Goal: Information Seeking & Learning: Learn about a topic

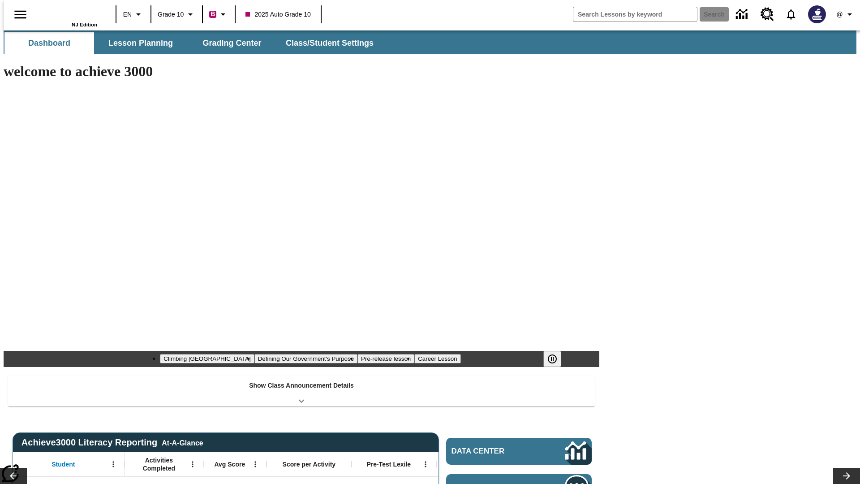
type input "-1"
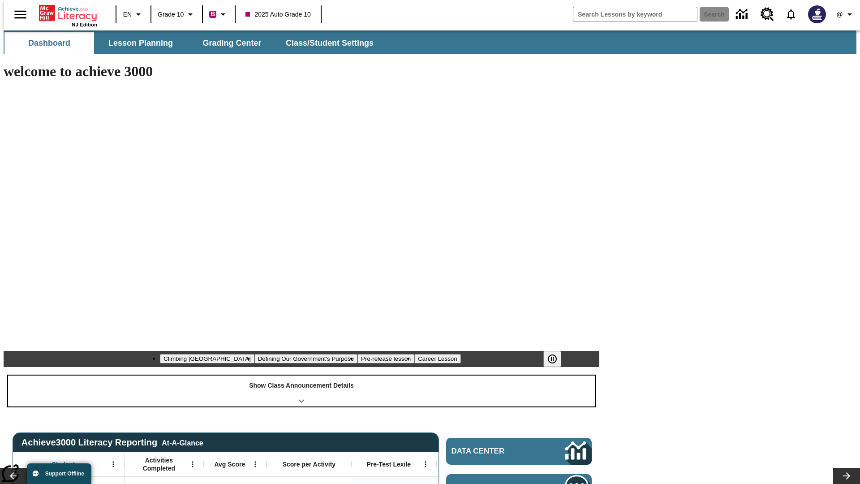
click at [301, 375] on div "Show Class Announcement Details" at bounding box center [301, 390] width 587 height 31
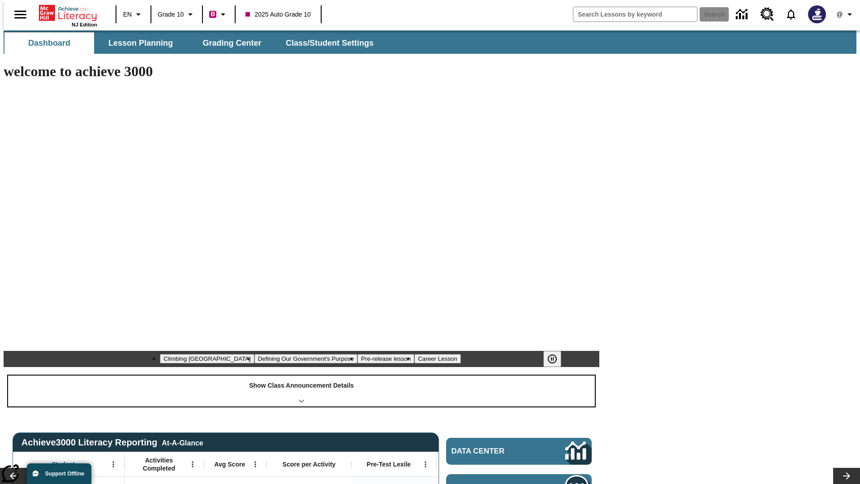
click at [301, 375] on div "Show Class Announcement Details" at bounding box center [301, 390] width 587 height 31
